Goal: Task Accomplishment & Management: Manage account settings

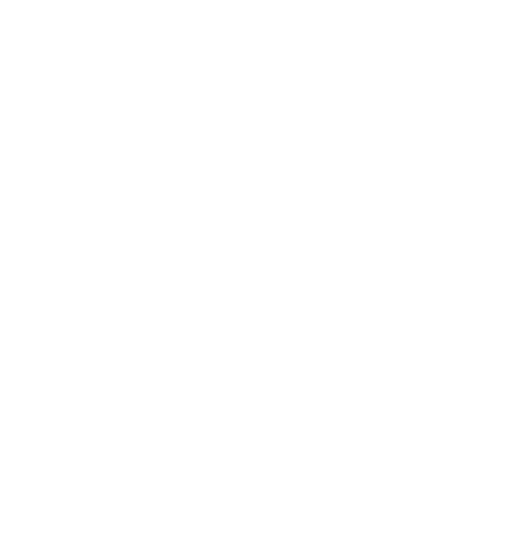
click at [414, 0] on html at bounding box center [257, 0] width 515 height 0
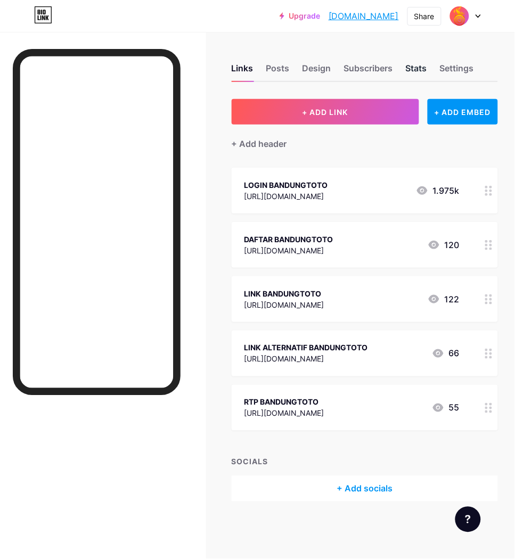
click at [423, 73] on div "Stats" at bounding box center [416, 71] width 21 height 19
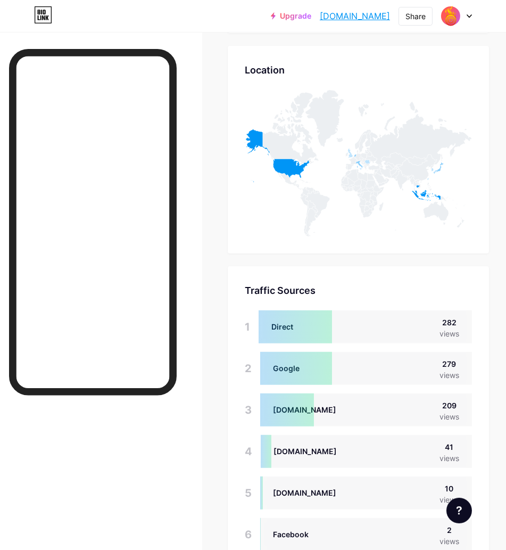
scroll to position [650, 0]
